Goal: Task Accomplishment & Management: Use online tool/utility

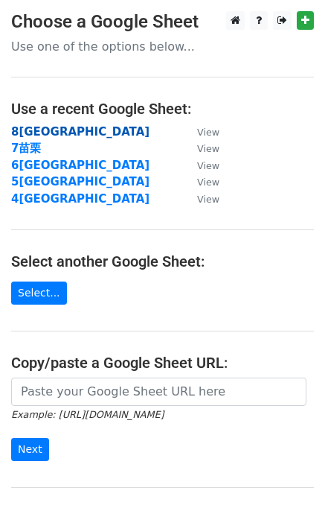
click at [42, 128] on strong "8[GEOGRAPHIC_DATA]" at bounding box center [80, 131] width 138 height 13
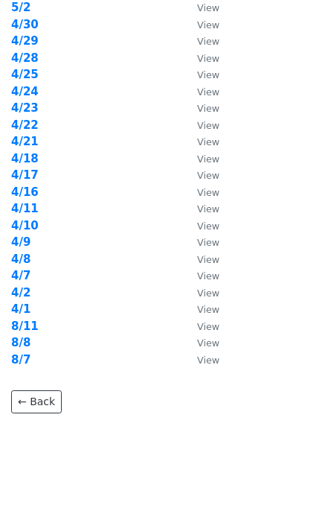
scroll to position [412, 0]
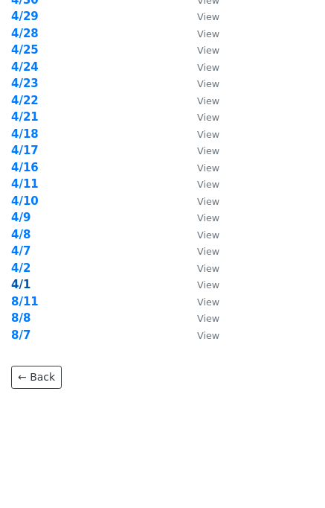
click at [24, 284] on strong "4/1" at bounding box center [20, 284] width 19 height 13
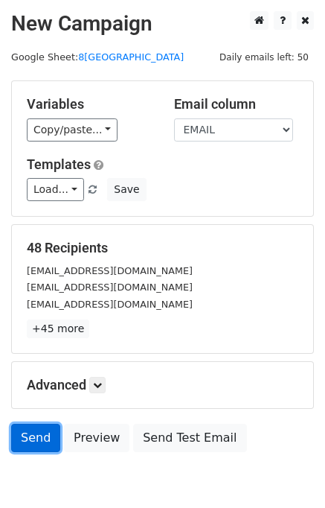
click at [39, 446] on link "Send" at bounding box center [35, 438] width 49 height 28
